Goal: Transaction & Acquisition: Obtain resource

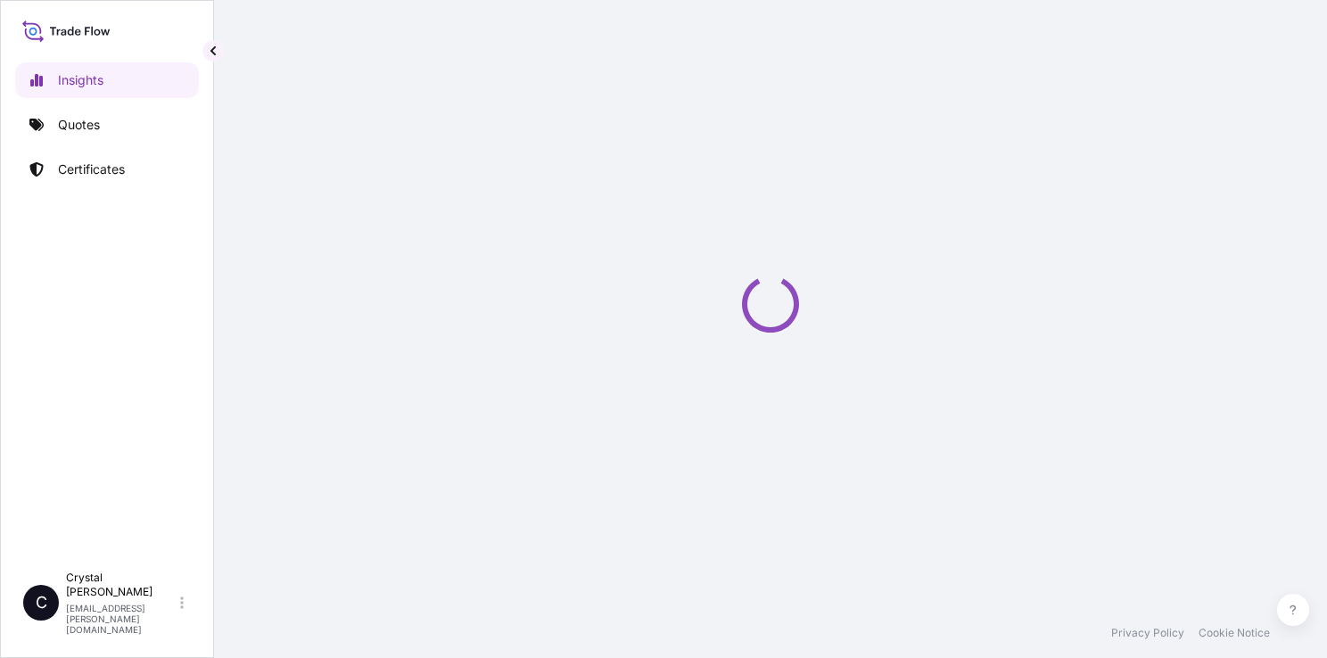
select select "2025"
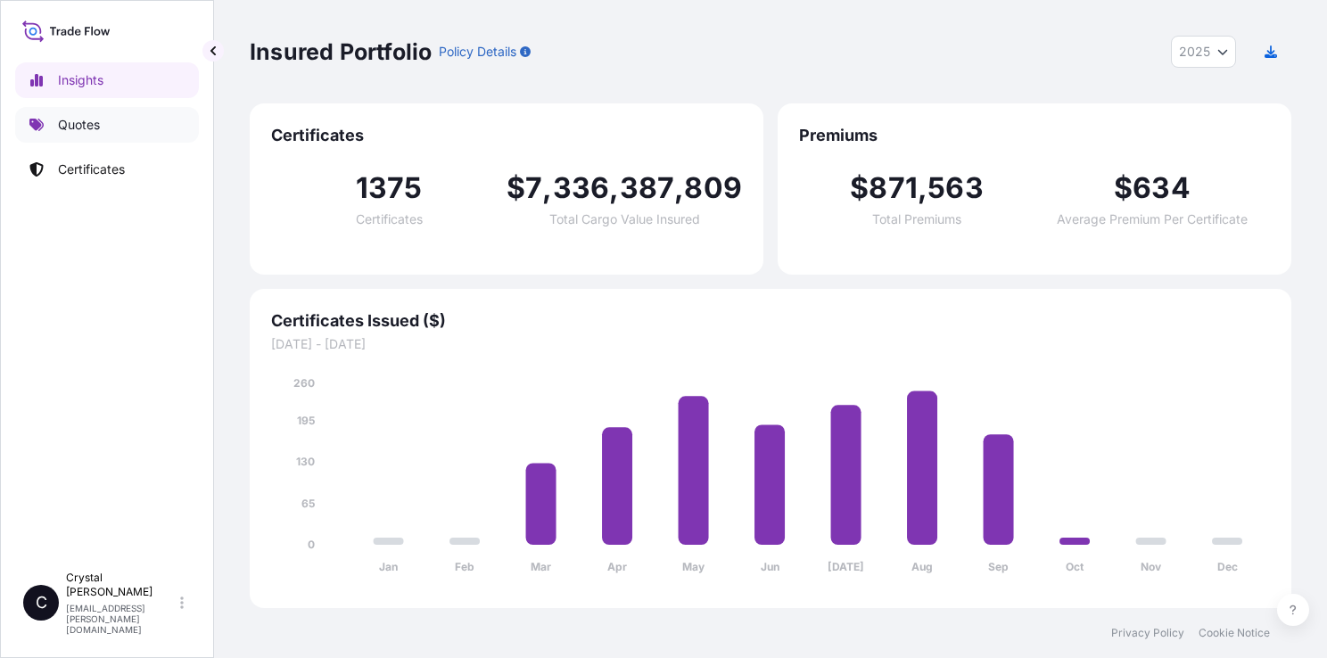
click at [128, 136] on link "Quotes" at bounding box center [107, 125] width 184 height 36
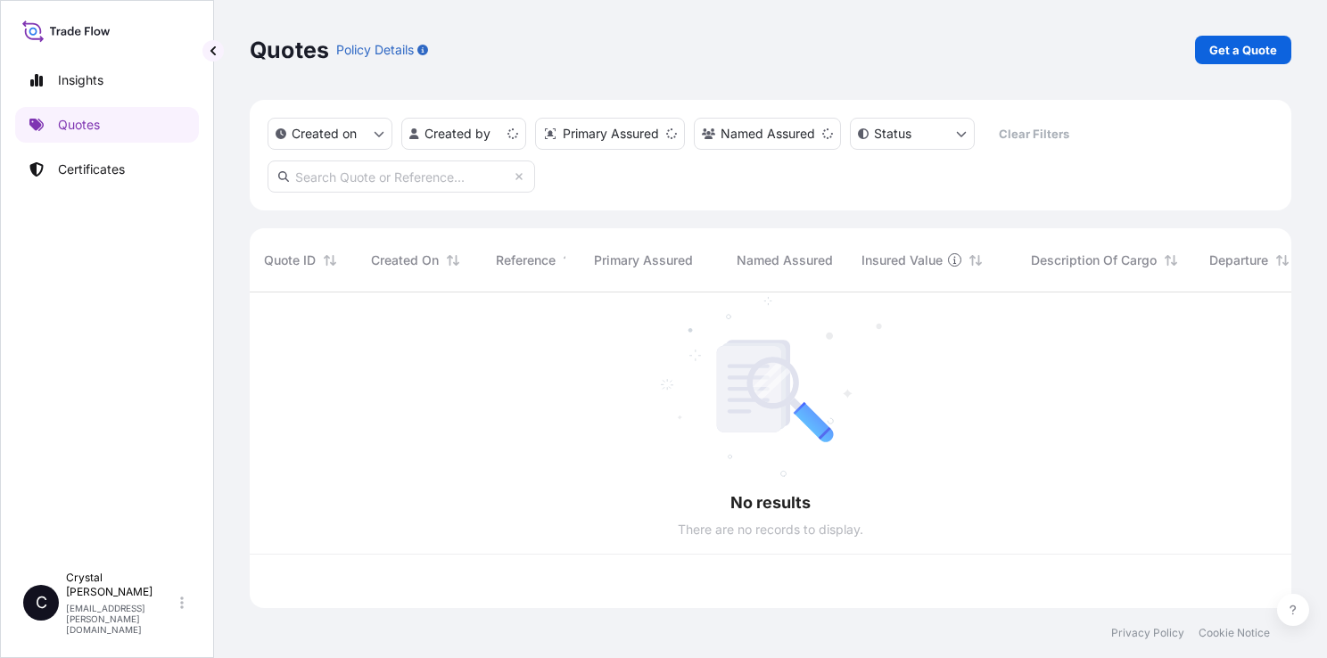
scroll to position [312, 1027]
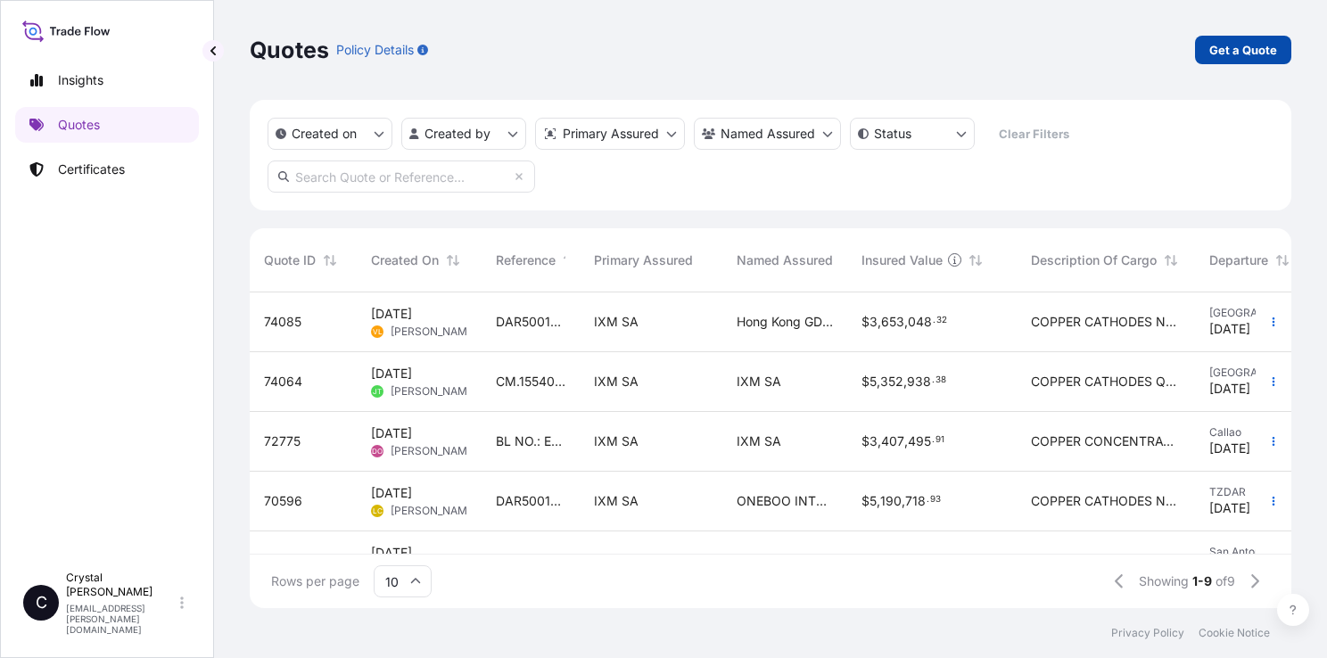
click at [1237, 54] on p "Get a Quote" at bounding box center [1243, 50] width 68 height 18
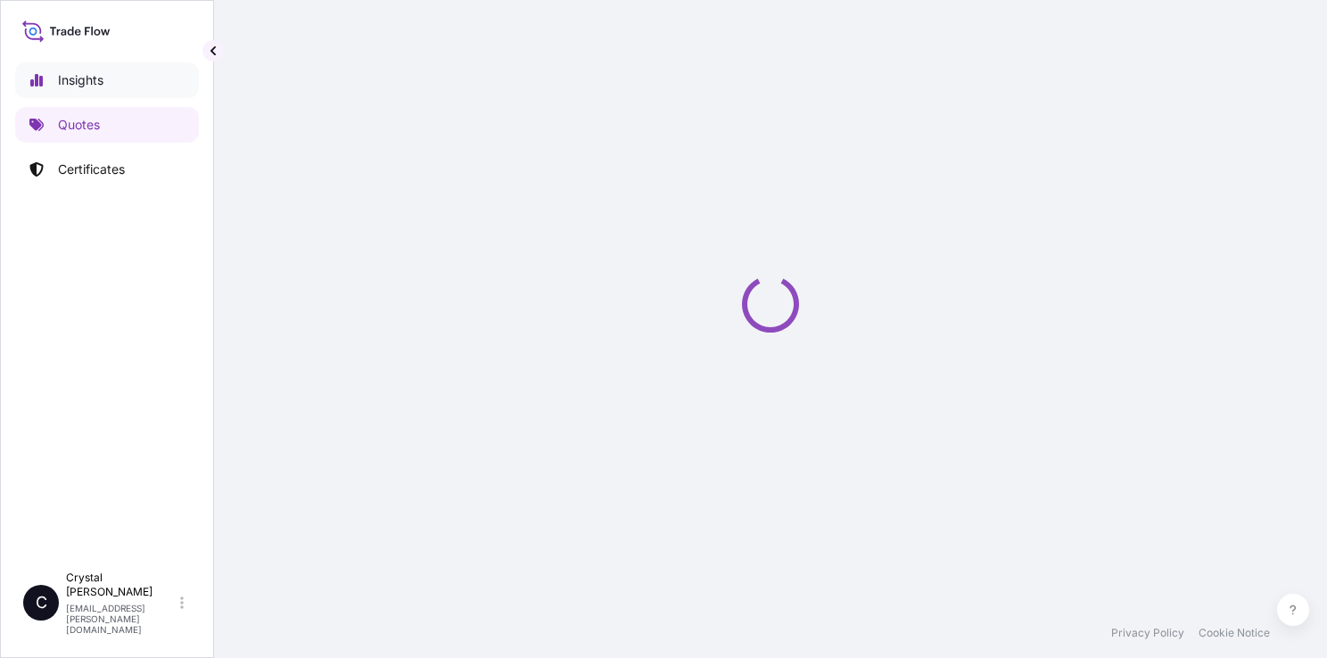
scroll to position [4, 0]
select select "Sea"
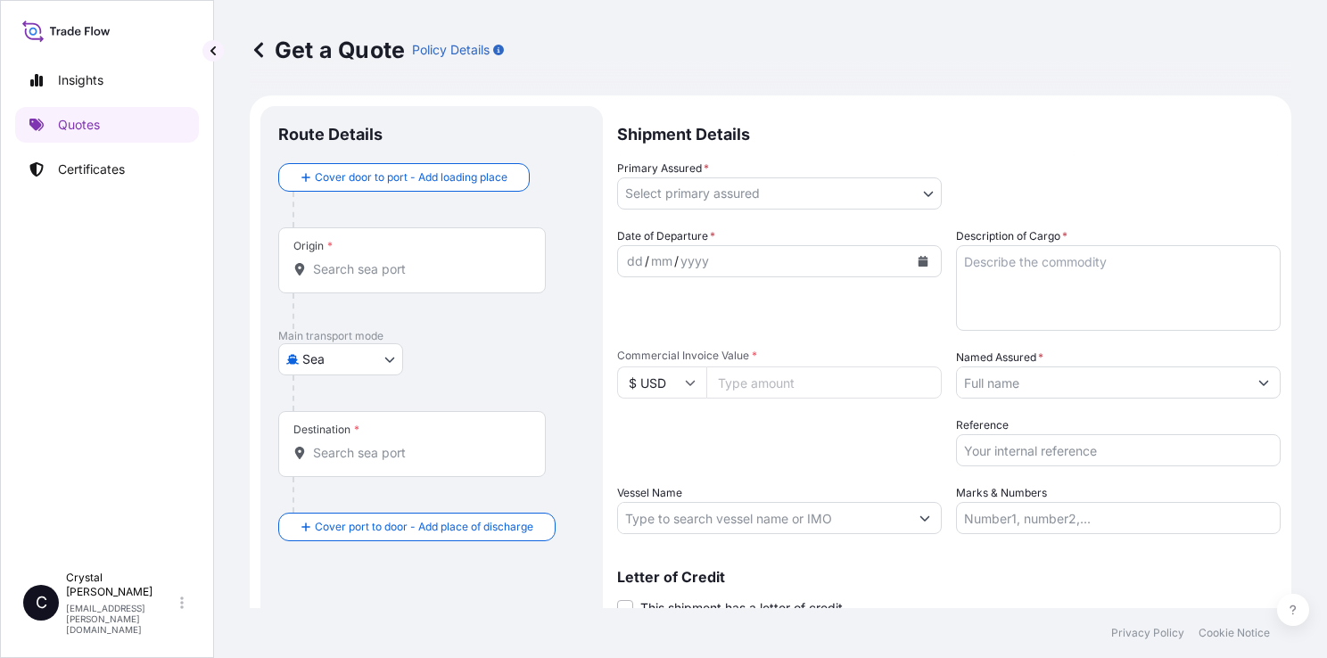
click at [396, 260] on input "Origin *" at bounding box center [418, 269] width 210 height 18
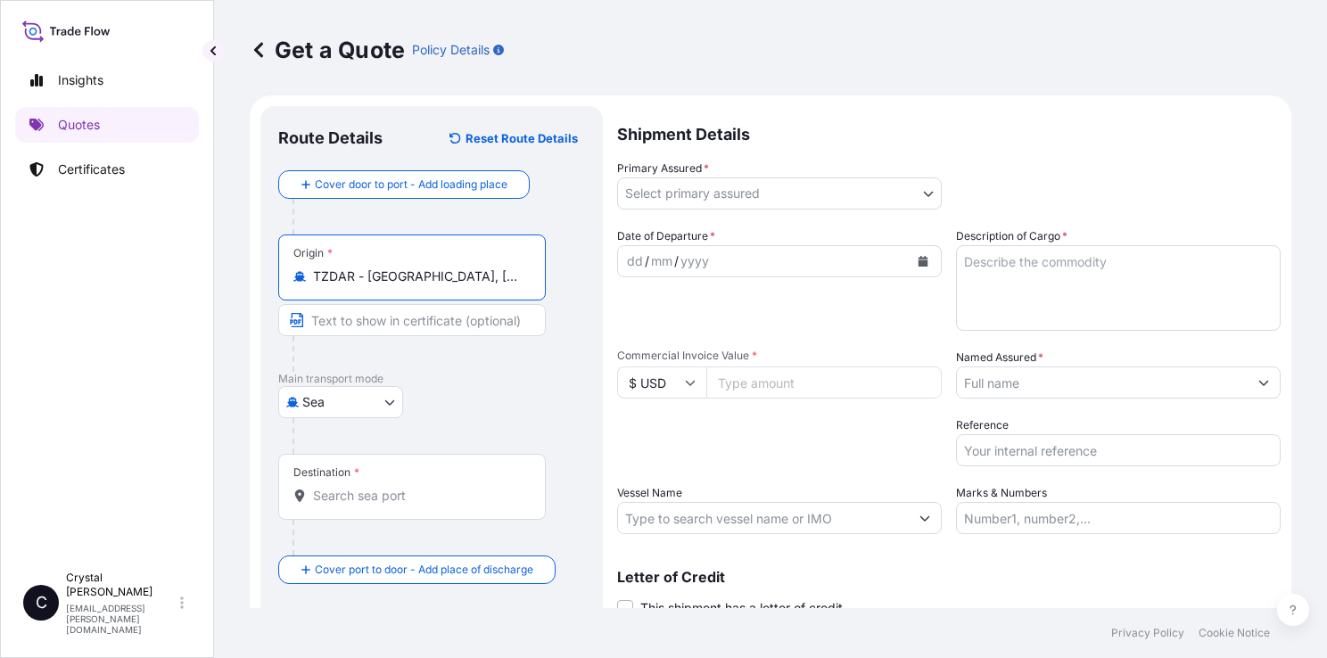
type input "TZDAR - Dar es Salaam, Tanzania"
click at [396, 495] on input "Destination *" at bounding box center [418, 496] width 210 height 18
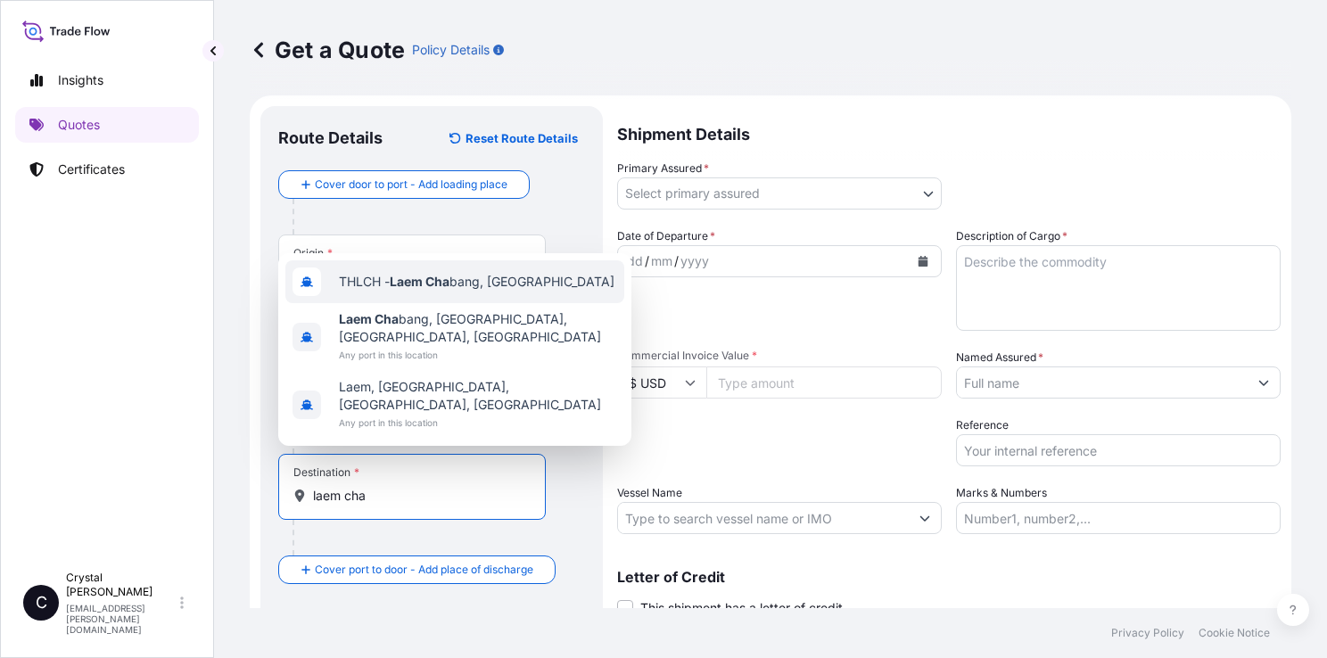
click at [461, 286] on span "THLCH - Laem Cha bang, Thailand" at bounding box center [477, 282] width 276 height 18
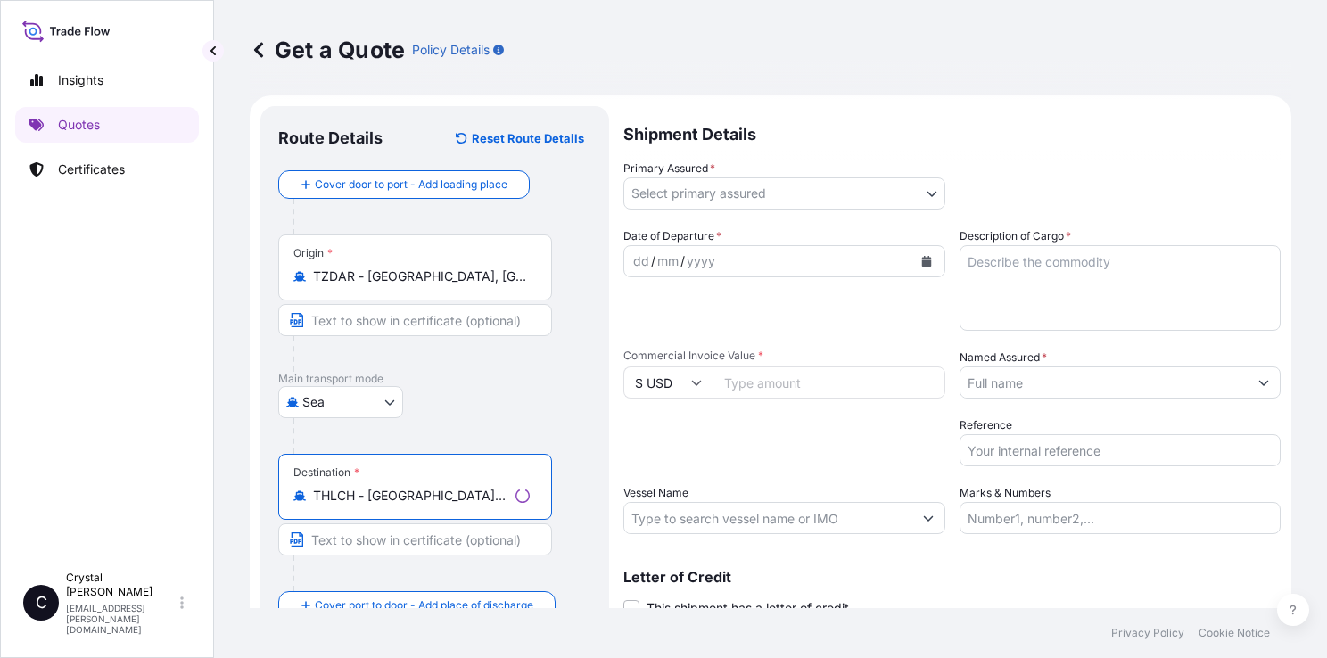
scroll to position [72, 0]
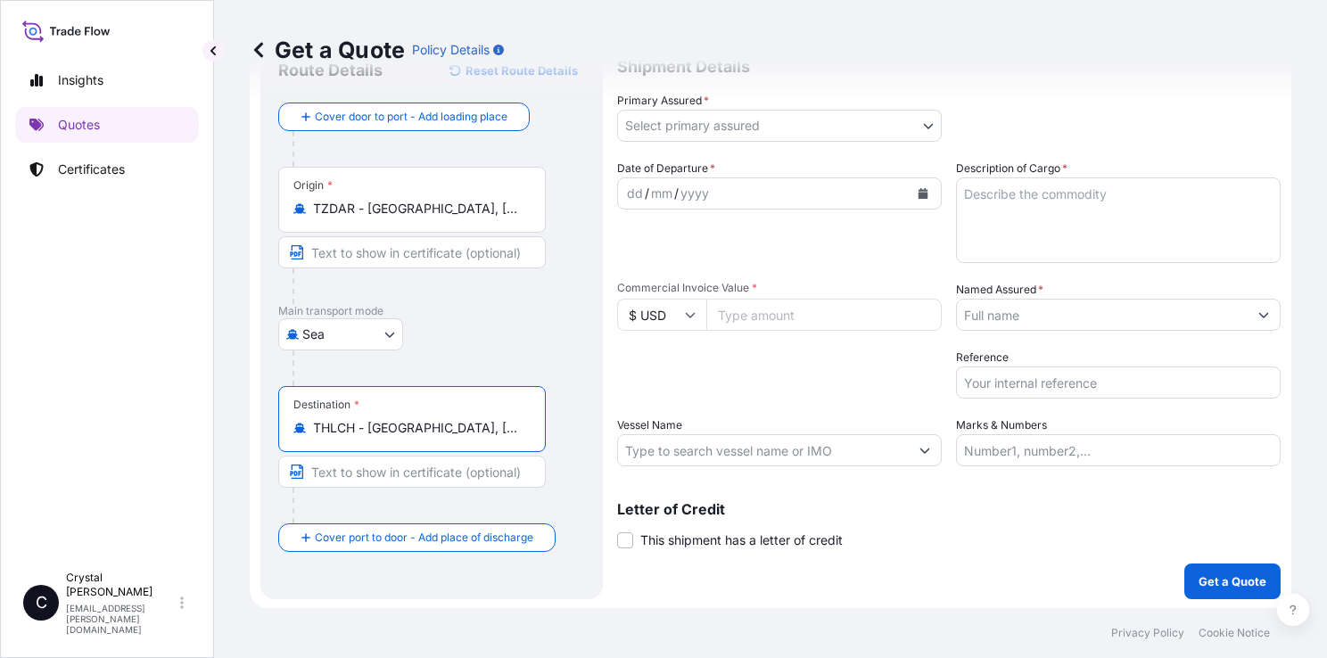
type input "THLCH - Laem Chabang, Thailand"
click at [862, 131] on body "0 options available. 3 options available. Insights Quotes Certificates C Crysta…" at bounding box center [663, 329] width 1327 height 658
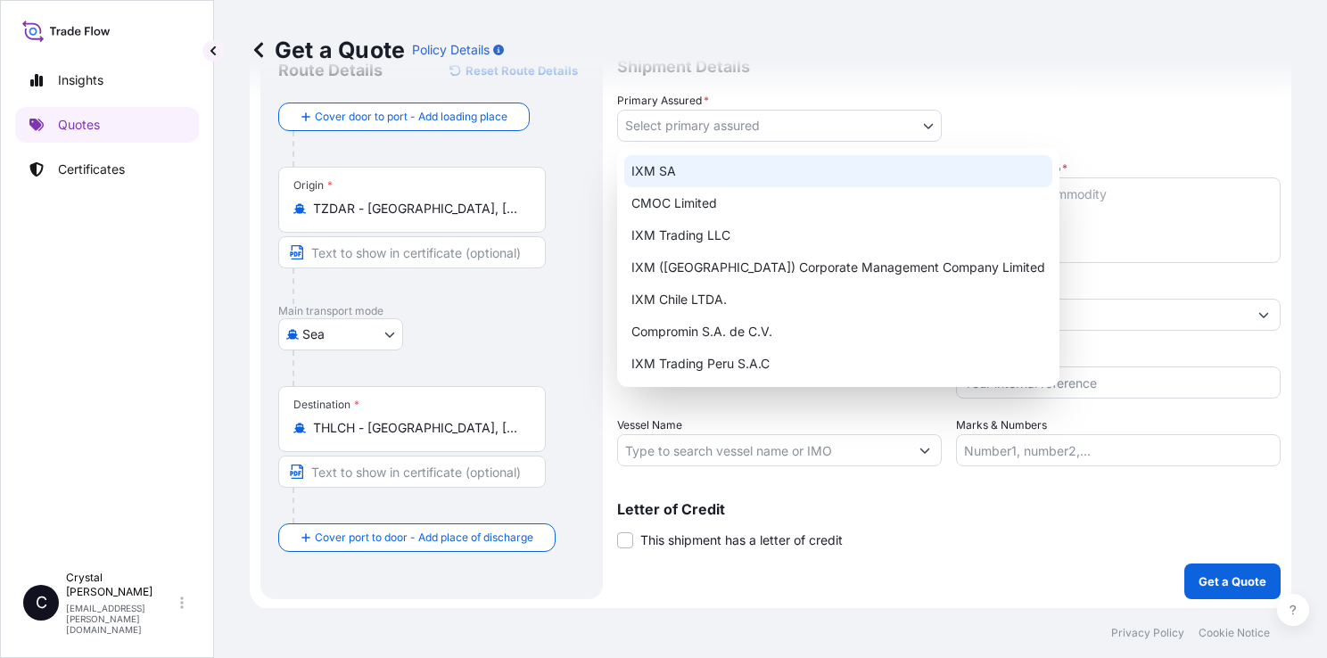
click at [747, 180] on div "IXM SA" at bounding box center [838, 171] width 428 height 32
select select "31846"
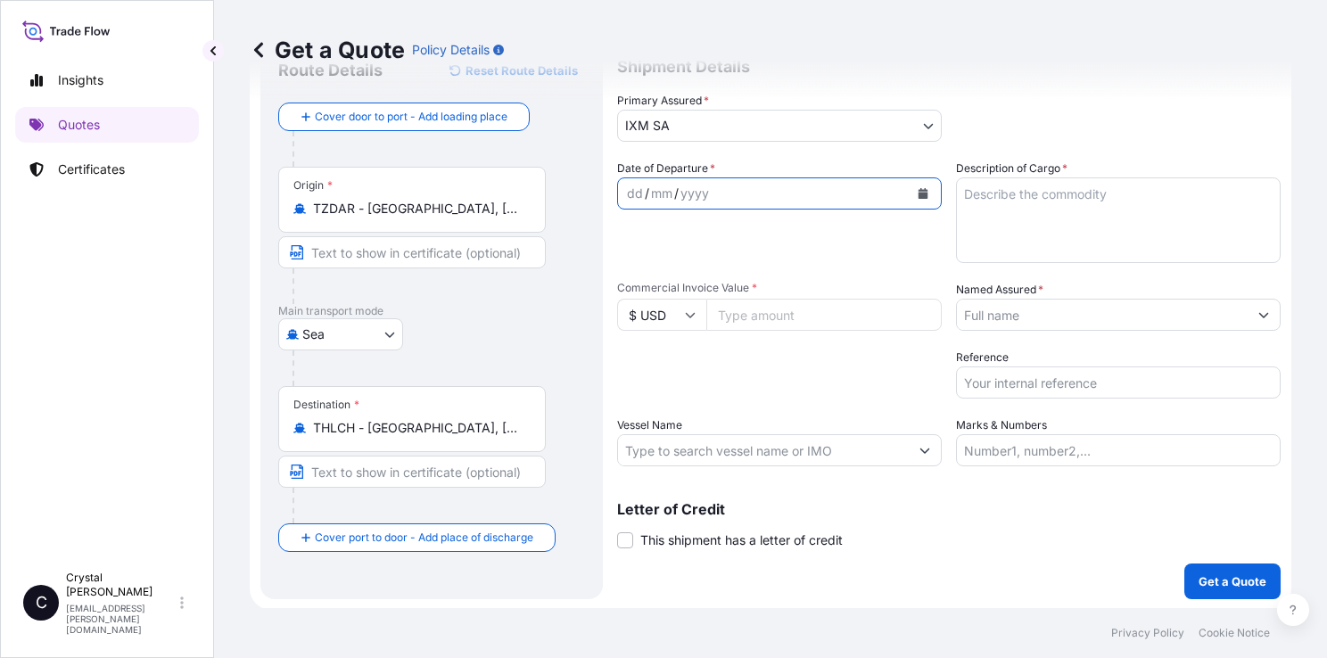
click at [918, 191] on icon "Calendar" at bounding box center [923, 193] width 10 height 11
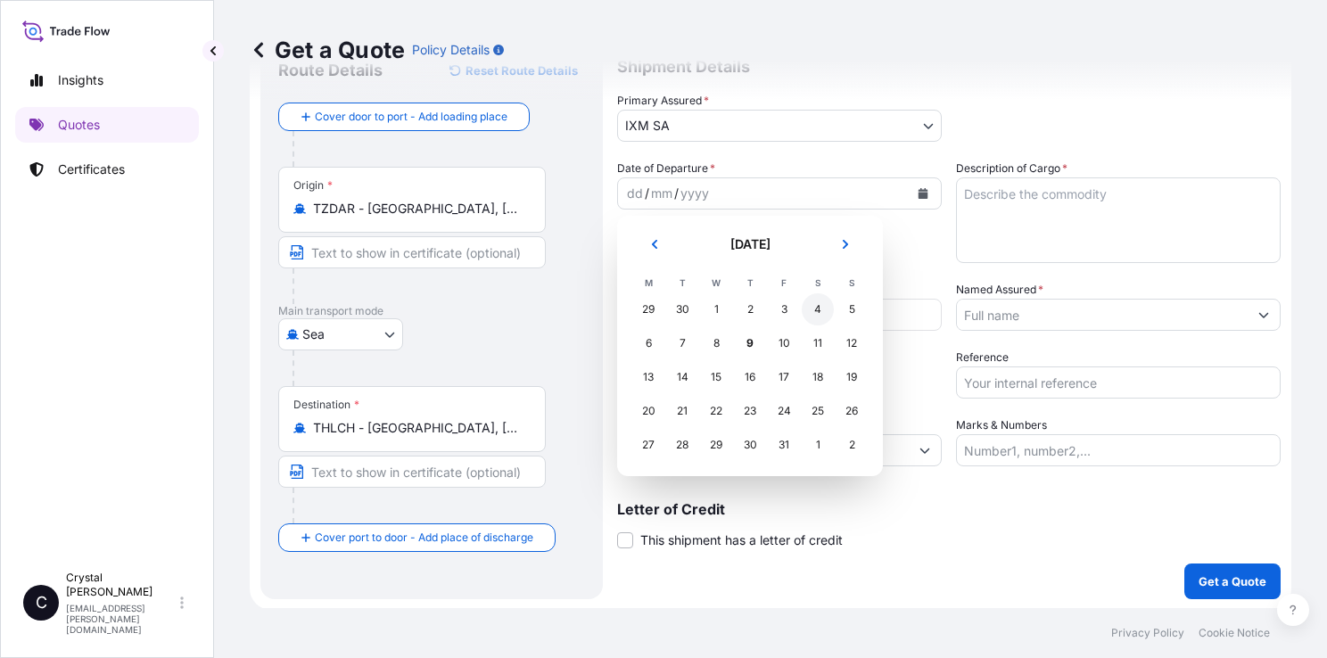
click at [818, 312] on div "4" at bounding box center [818, 309] width 32 height 32
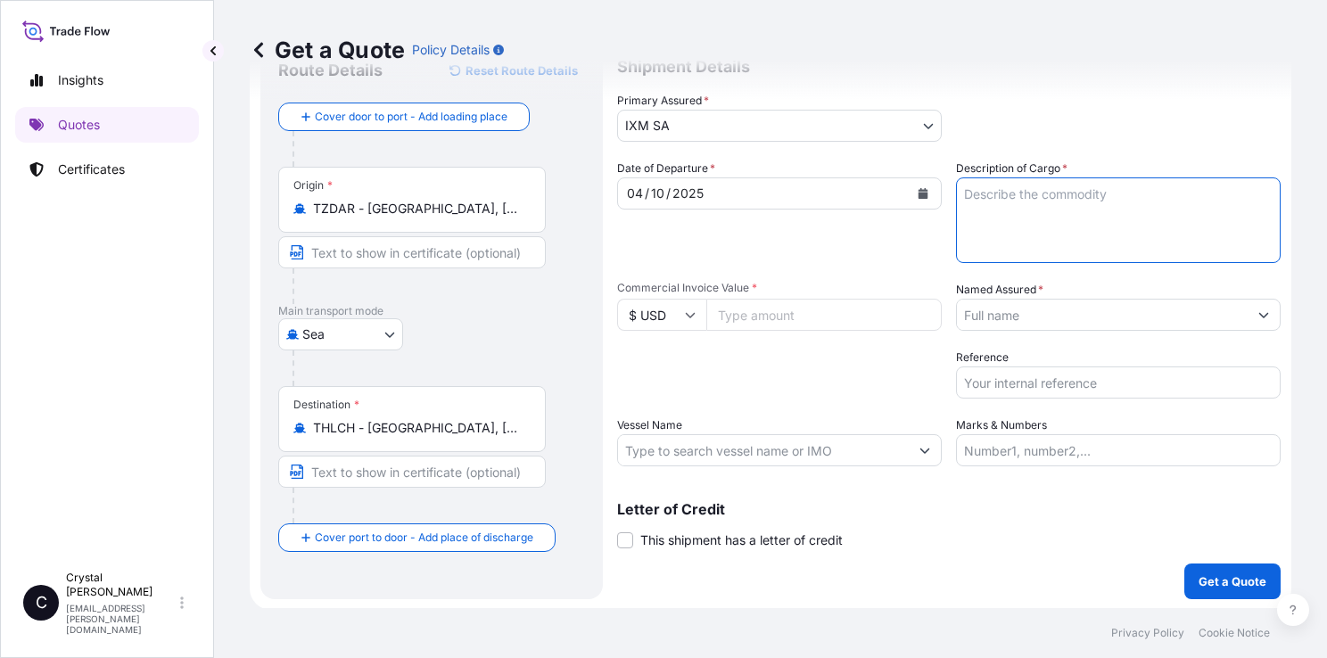
click at [1092, 220] on textarea "Description of Cargo *" at bounding box center [1118, 220] width 325 height 86
click at [1092, 202] on textarea "Description of Cargo *" at bounding box center [1118, 220] width 325 height 86
type textarea "COPPER CATHODES"
click at [819, 317] on input "Commercial Invoice Value *" at bounding box center [823, 315] width 235 height 32
paste input "5388481.10"
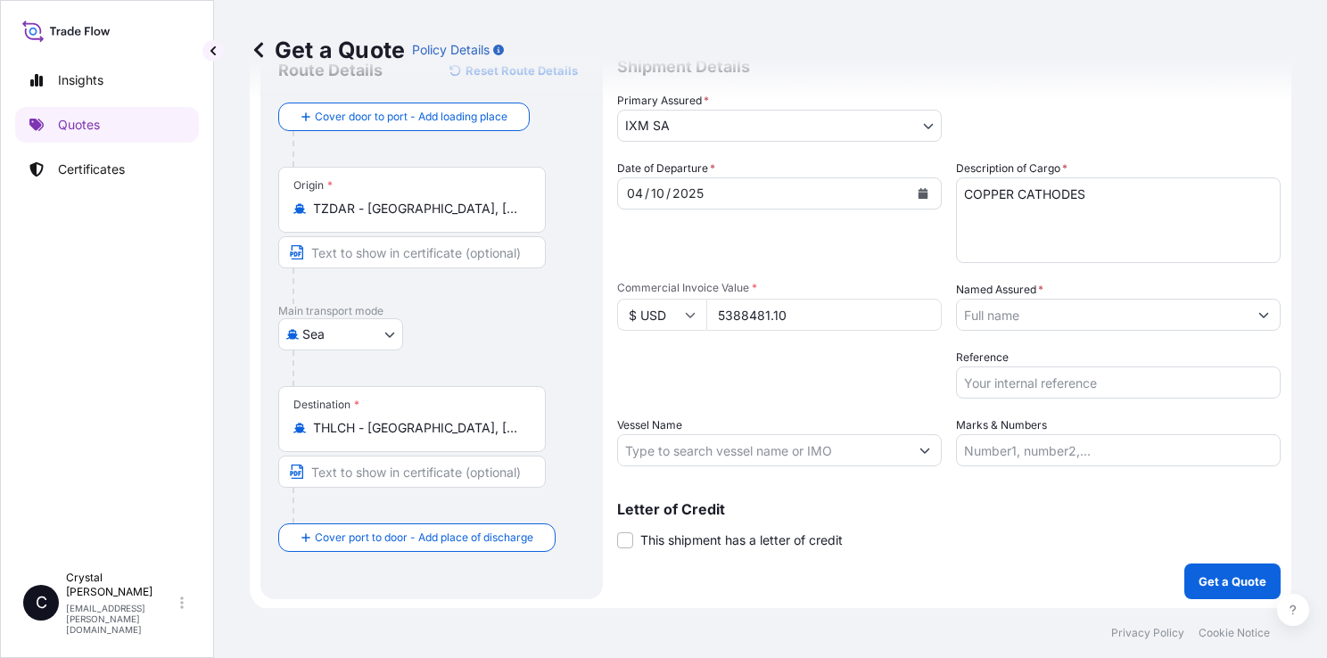
type input "5388481.10"
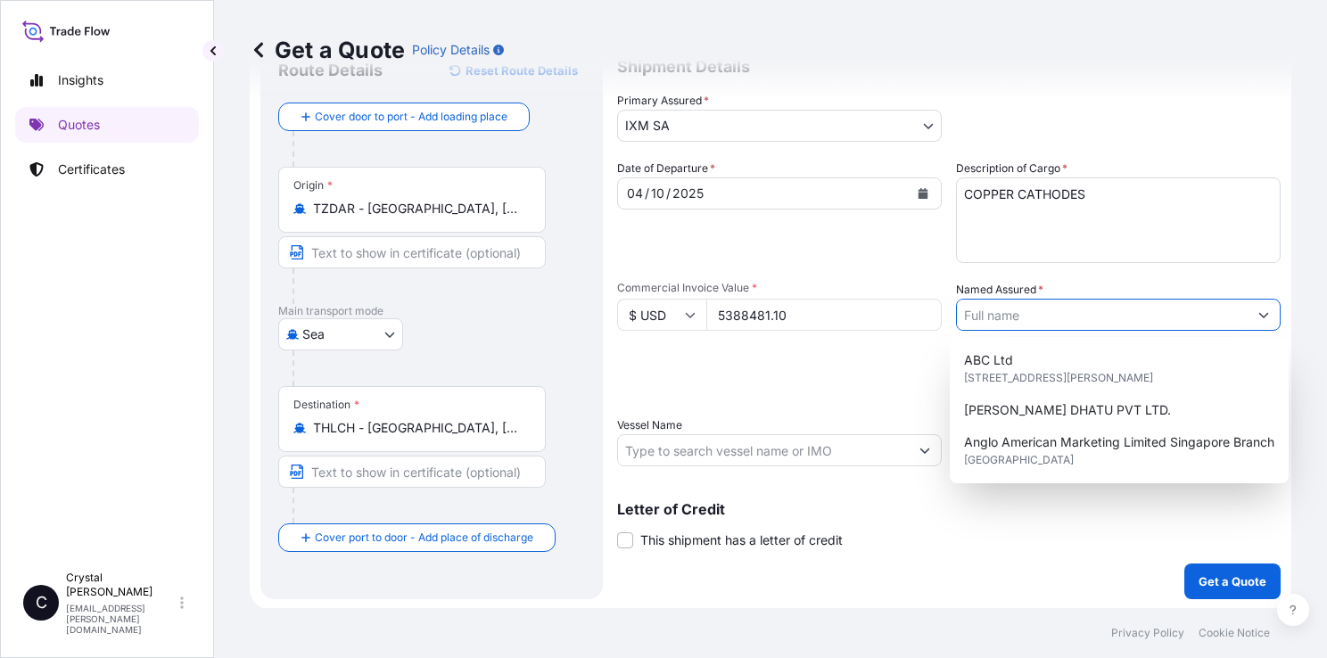
click at [1057, 312] on input "Named Assured *" at bounding box center [1102, 315] width 291 height 32
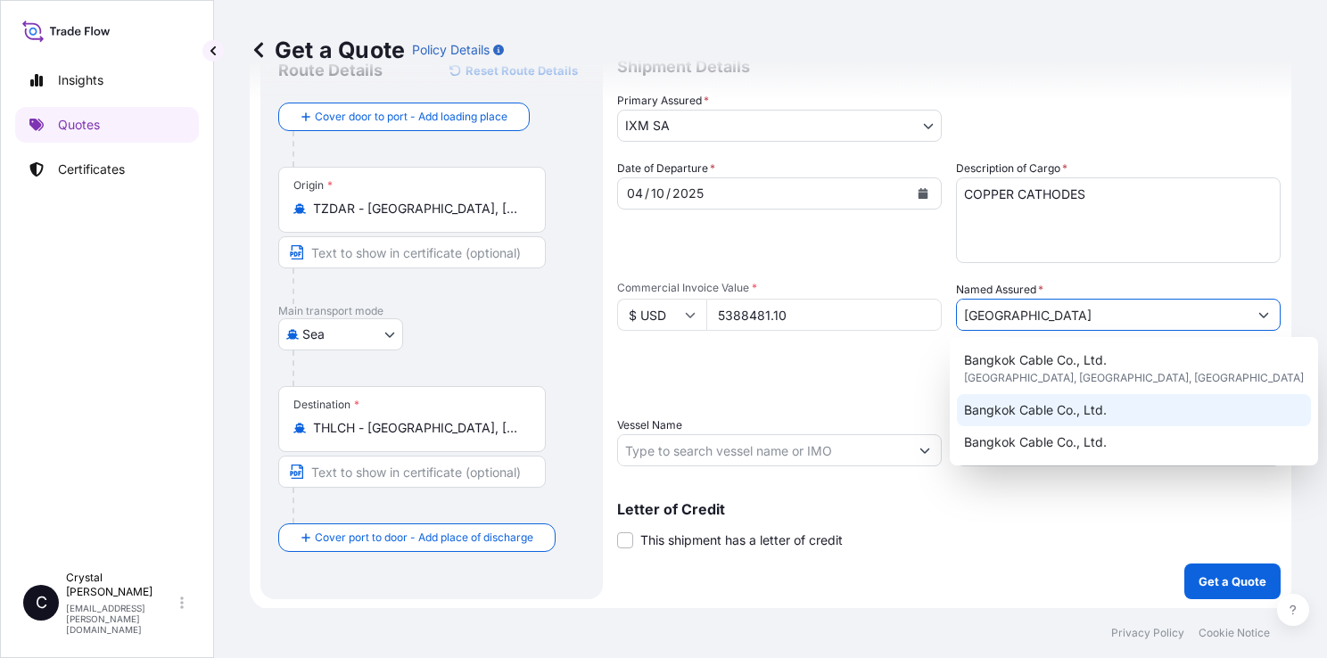
click at [1045, 403] on span "Bangkok Cable Co., Ltd." at bounding box center [1035, 410] width 143 height 18
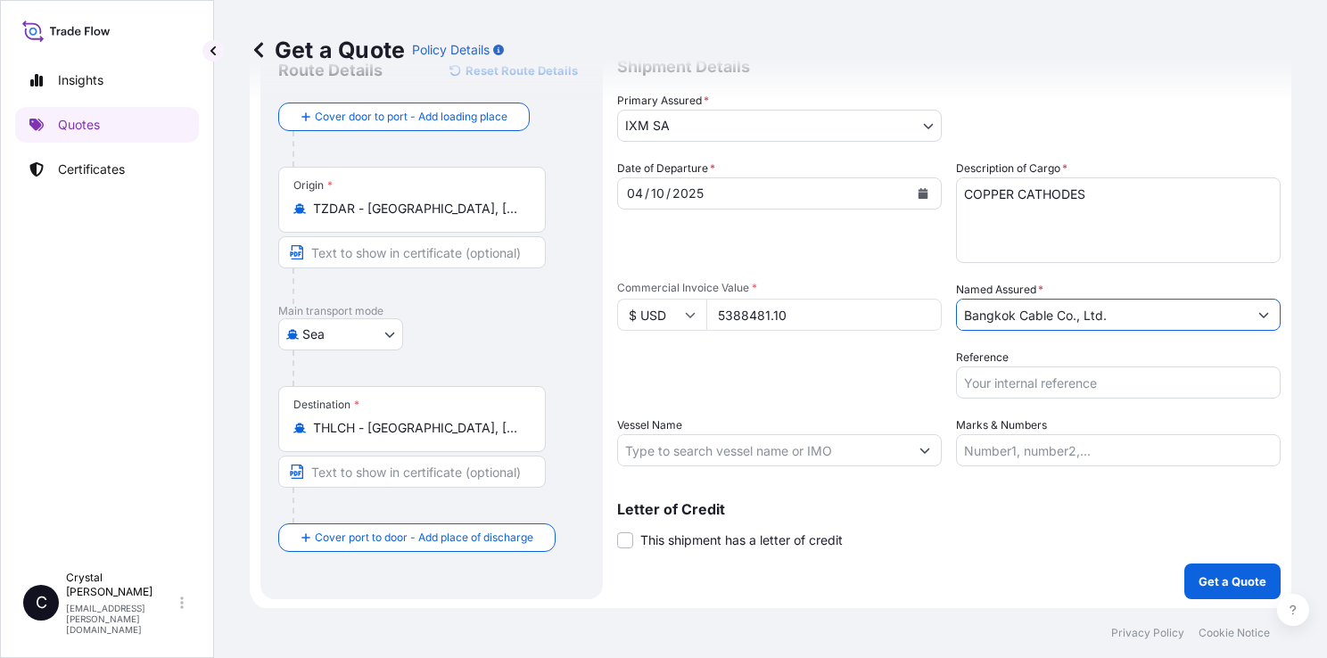
type input "Bangkok Cable Co., Ltd."
click at [1016, 375] on input "Reference" at bounding box center [1118, 382] width 325 height 32
paste input "GOSUDAR0004241"
type input "GOSUDAR0004241"
click at [769, 447] on input "Vessel Name" at bounding box center [763, 450] width 291 height 32
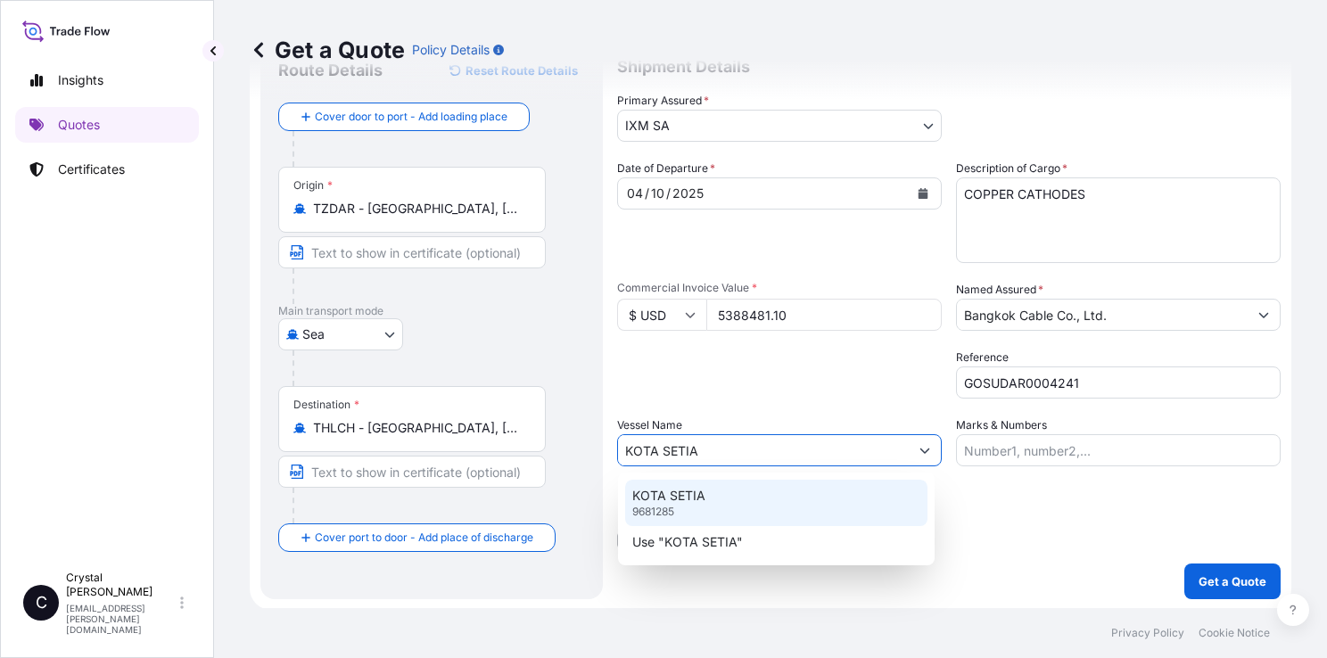
click at [753, 480] on div "KOTA SETIA 9681285" at bounding box center [776, 503] width 302 height 46
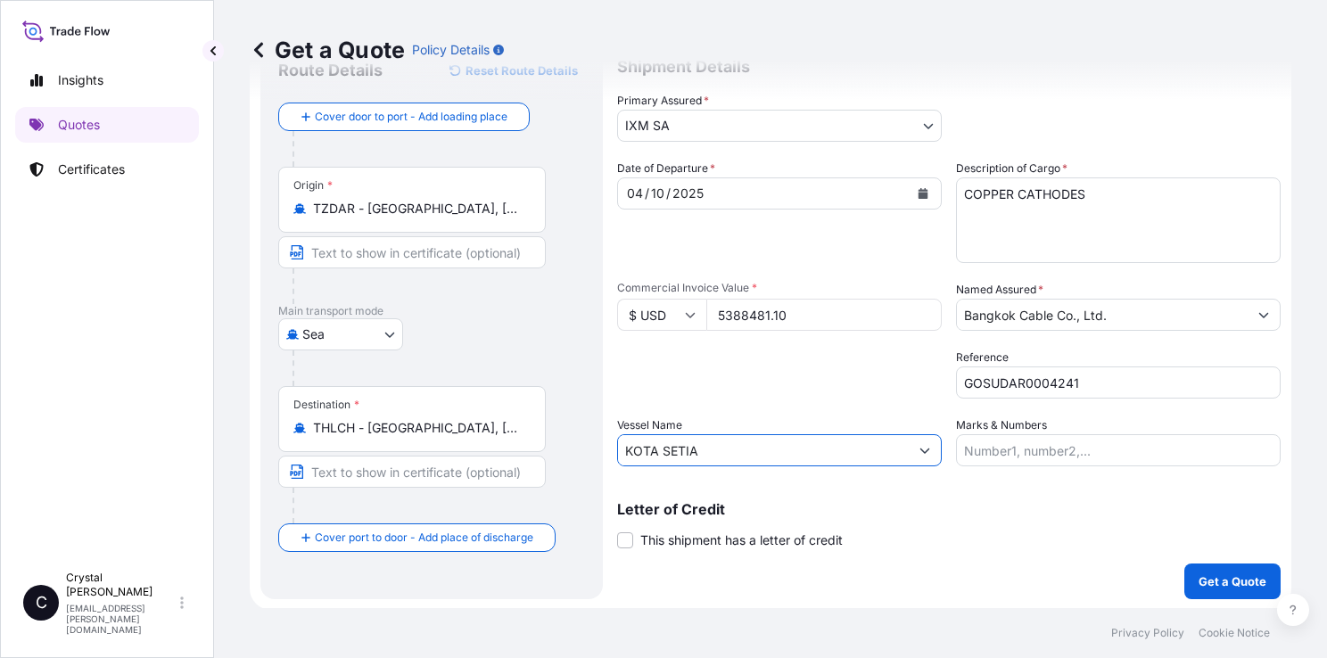
type input "KOTA SETIA"
click at [1042, 498] on div "Letter of Credit This shipment has a letter of credit Letter of credit * Letter…" at bounding box center [948, 515] width 663 height 69
click at [1201, 572] on p "Get a Quote" at bounding box center [1232, 581] width 68 height 18
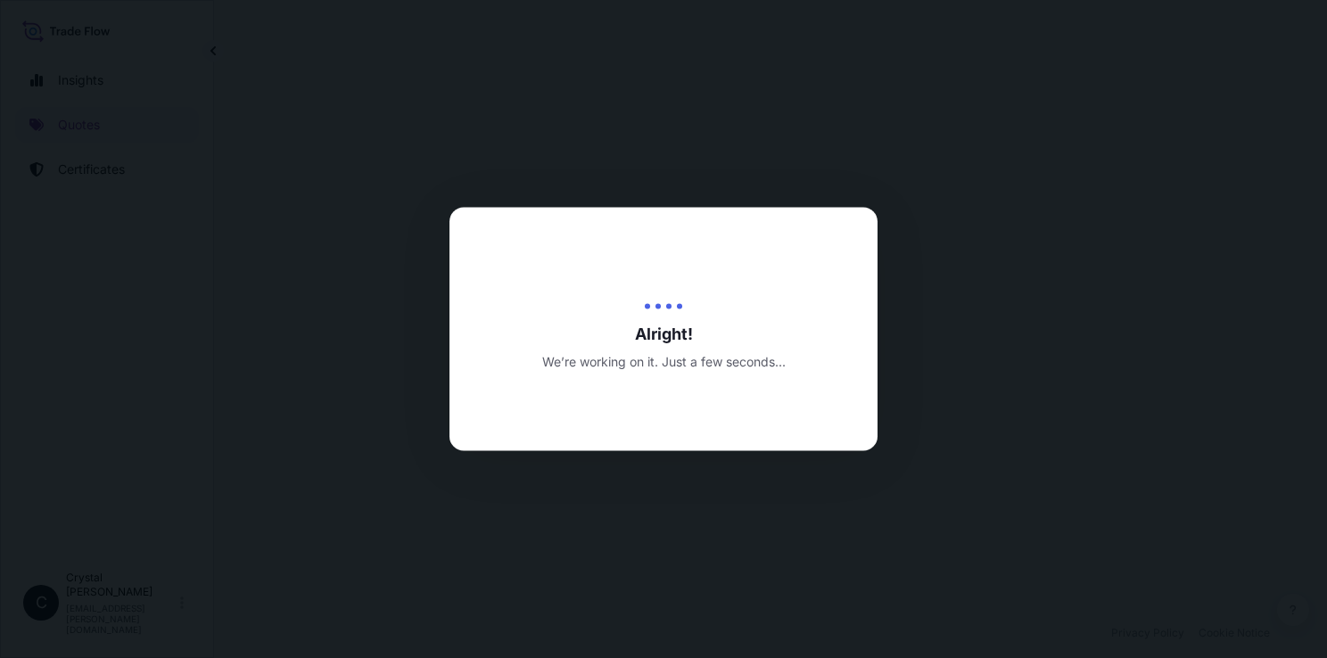
scroll to position [610, 0]
select select "Sea"
select select "31846"
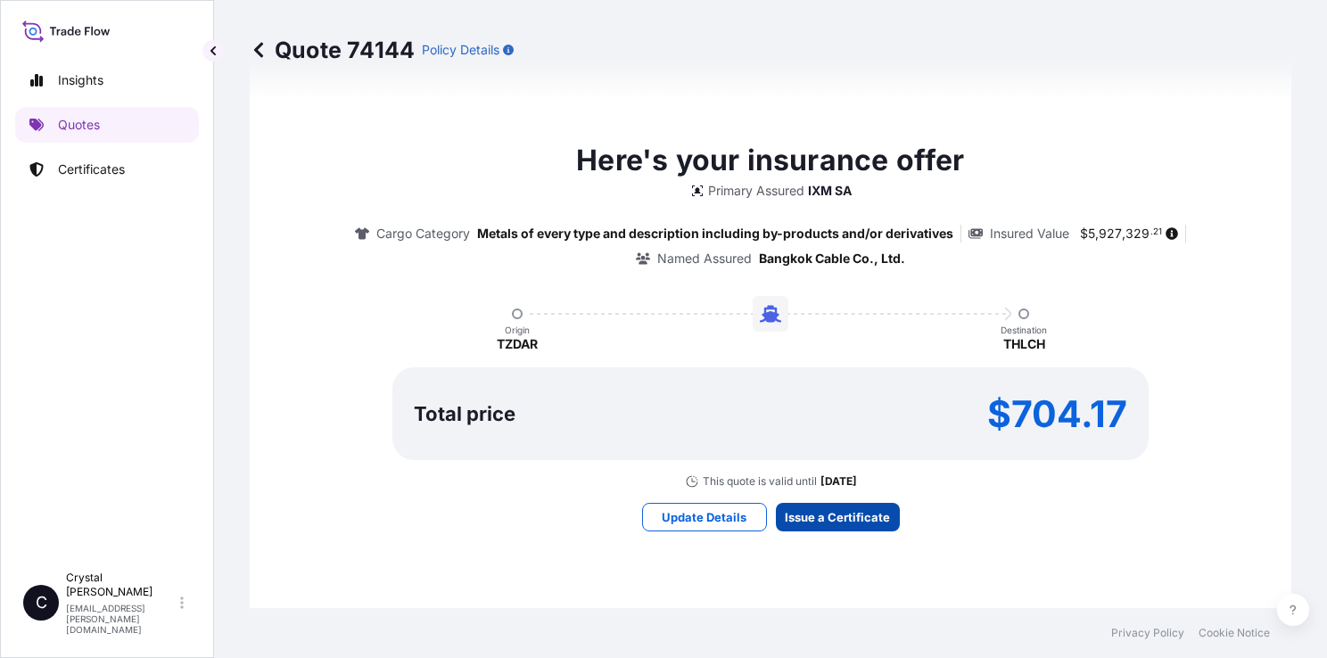
scroll to position [2048, 0]
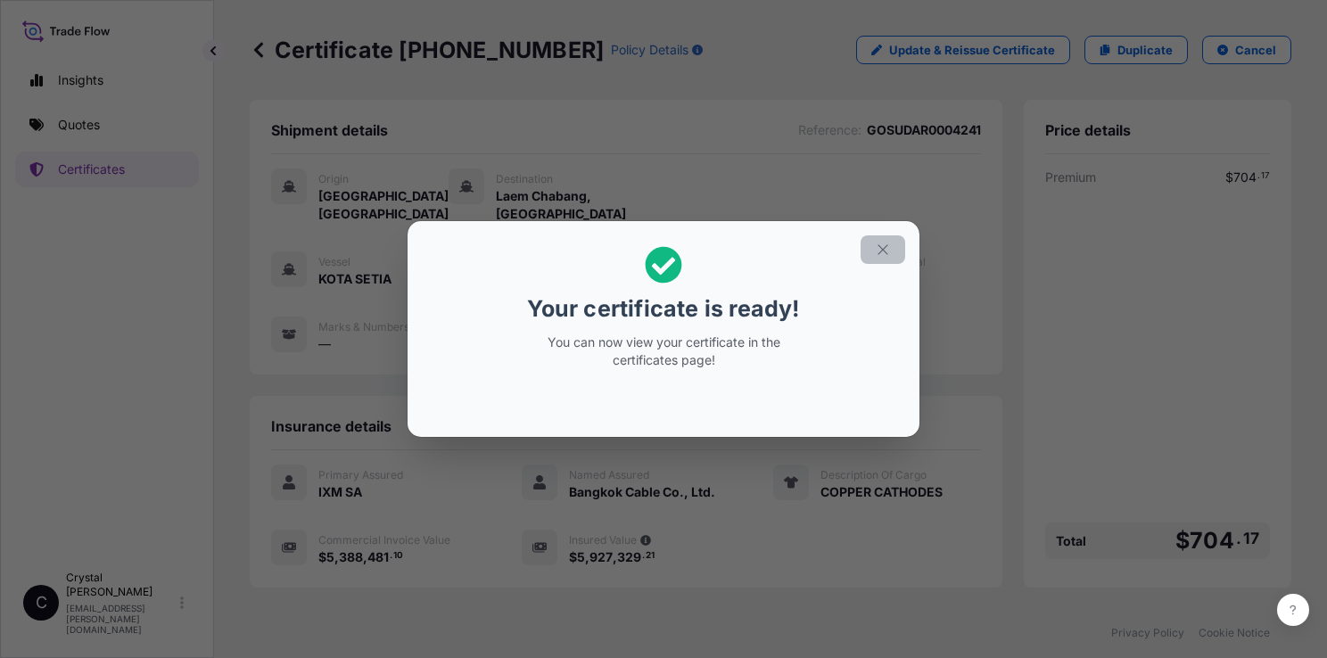
click at [888, 254] on icon "button" at bounding box center [883, 250] width 16 height 16
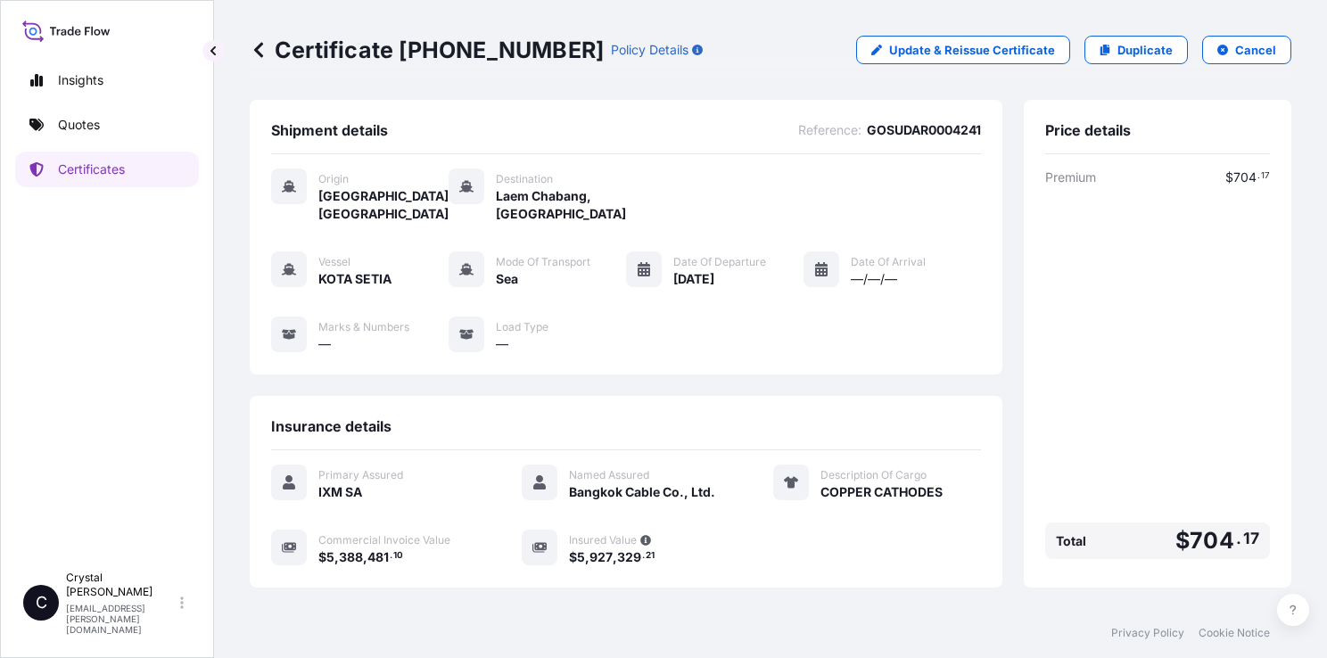
scroll to position [161, 0]
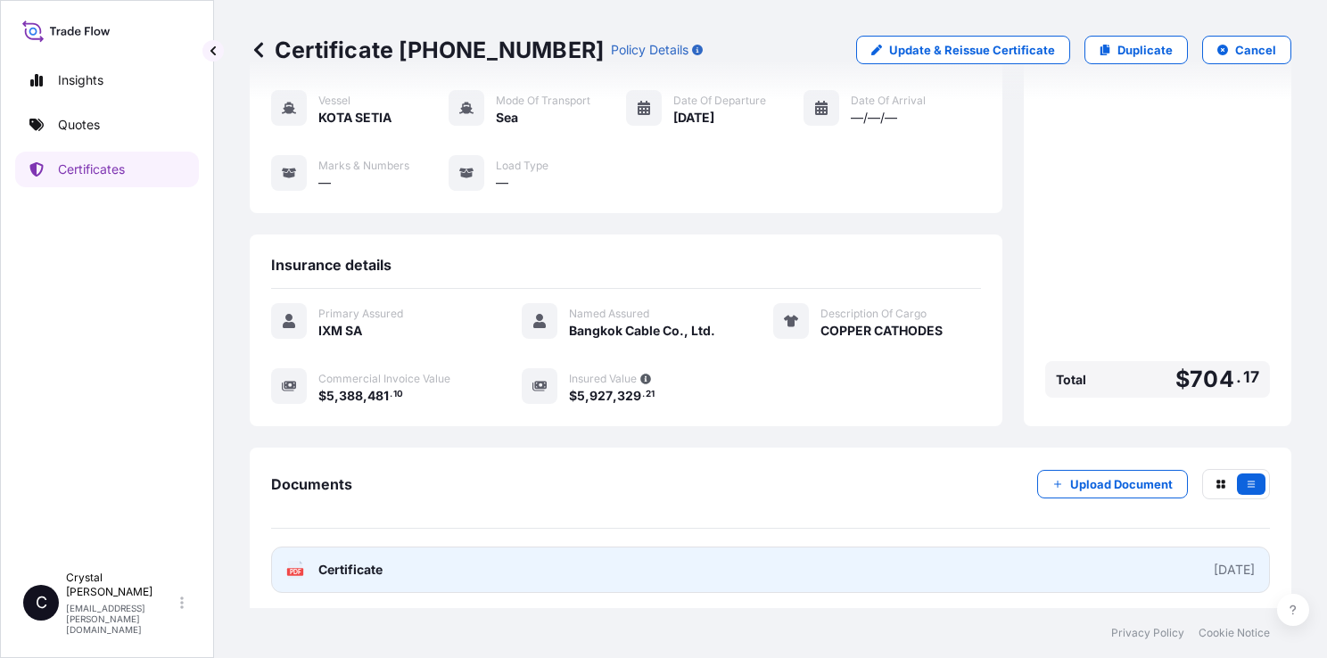
click at [382, 569] on span "Certificate" at bounding box center [350, 570] width 64 height 18
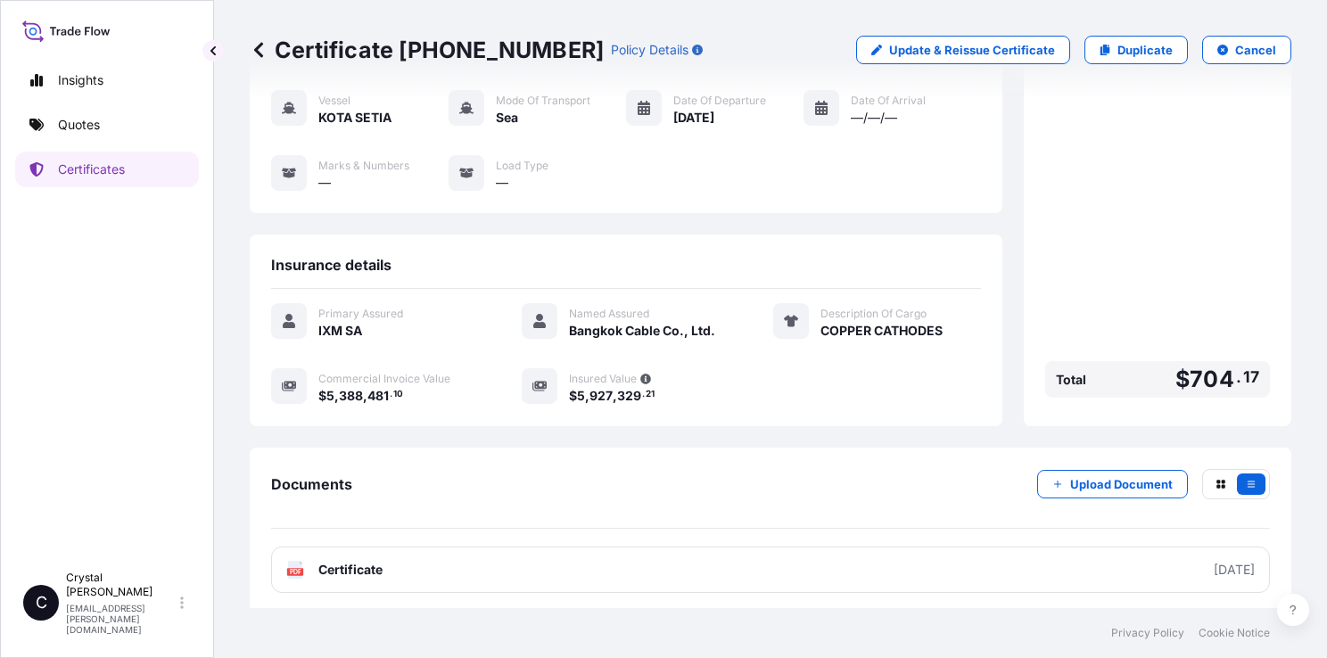
click at [1284, 373] on div "Certificate 31846-1366-1 Policy Details Update & Reissue Certificate Duplicate …" at bounding box center [770, 304] width 1113 height 608
